Goal: Navigation & Orientation: Go to known website

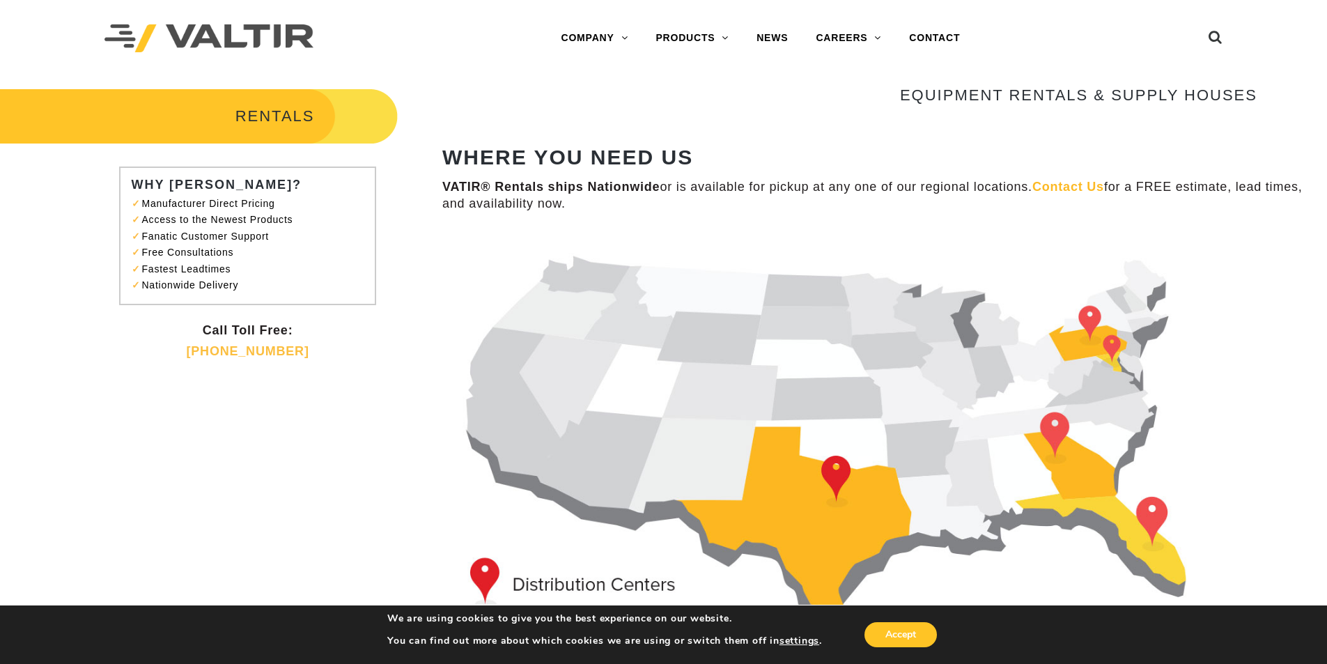
click at [176, 32] on img at bounding box center [209, 38] width 209 height 29
